Goal: Task Accomplishment & Management: Manage account settings

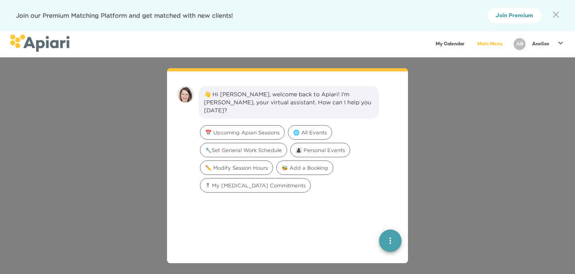
scroll to position [11, 0]
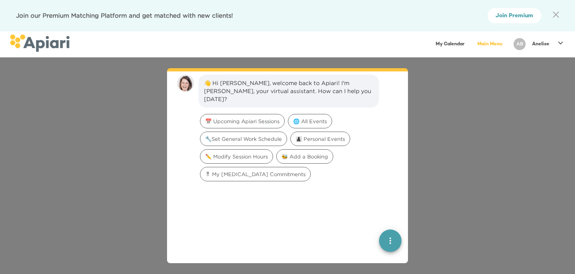
click at [540, 45] on p "Anelise" at bounding box center [540, 44] width 17 height 7
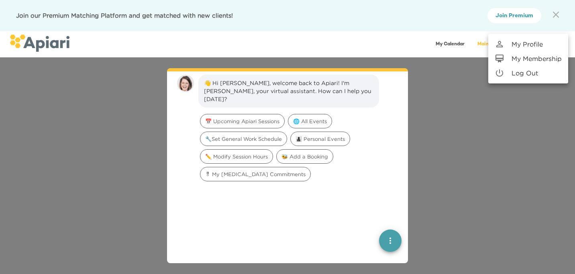
click at [540, 45] on p "My Profile" at bounding box center [527, 44] width 31 height 10
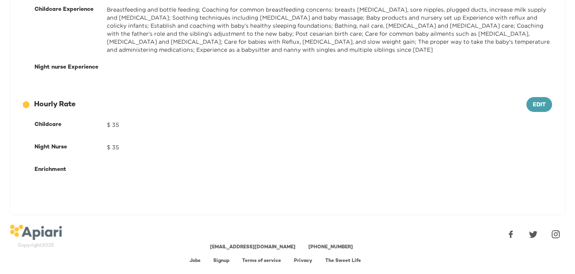
scroll to position [399, 0]
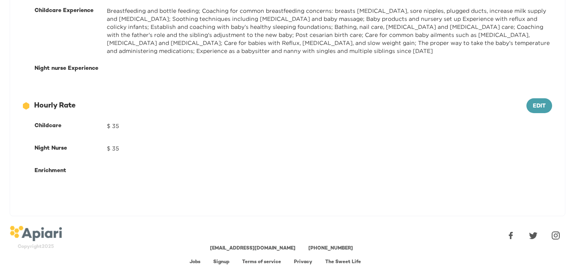
click at [195, 260] on link "Jobs" at bounding box center [195, 262] width 11 height 5
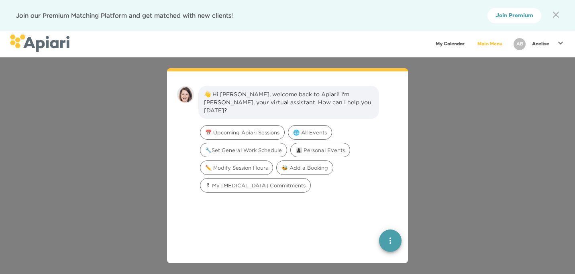
scroll to position [11, 0]
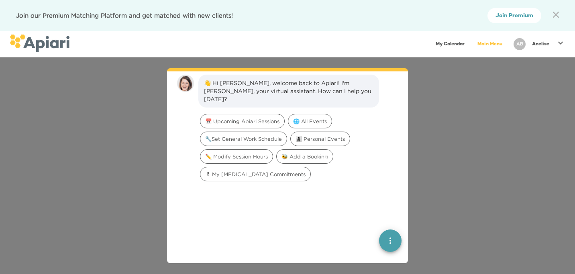
click at [555, 12] on icon "A1D20667-DBDC-461F-895E-AC602C3246CF Created with sketchtool." at bounding box center [556, 15] width 6 height 6
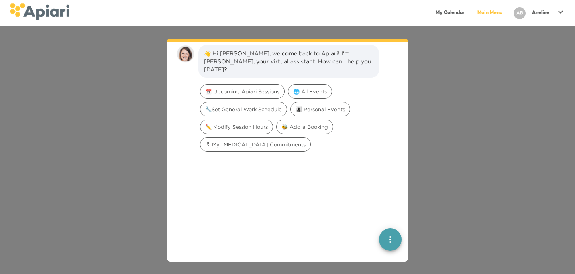
click at [549, 11] on p "Anelise" at bounding box center [540, 13] width 17 height 7
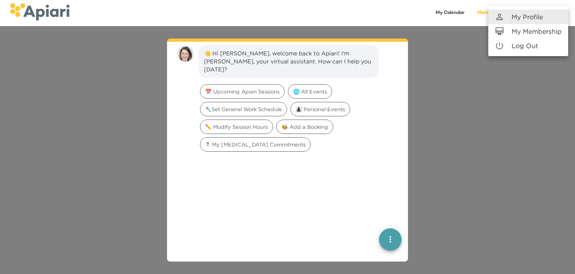
click at [542, 29] on p "My Membership" at bounding box center [537, 32] width 50 height 10
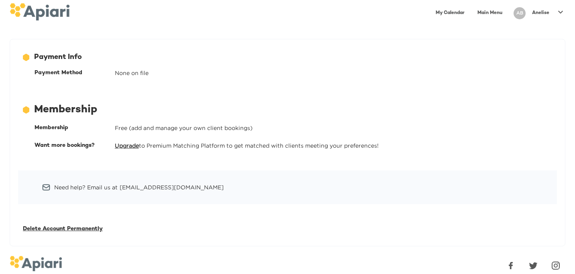
click at [440, 13] on link "My Calendar" at bounding box center [450, 13] width 39 height 16
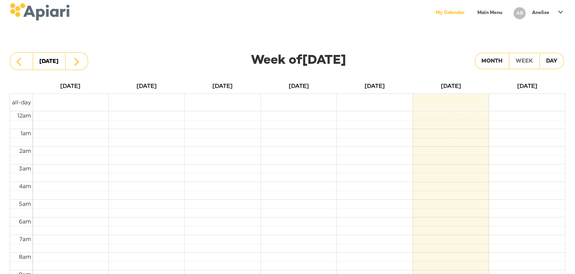
click at [491, 10] on link "Main Menu" at bounding box center [490, 13] width 35 height 16
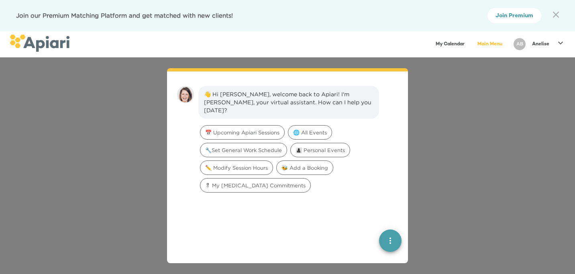
scroll to position [11, 0]
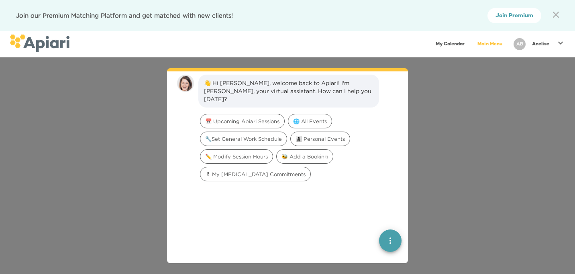
click at [559, 44] on icon at bounding box center [561, 43] width 10 height 10
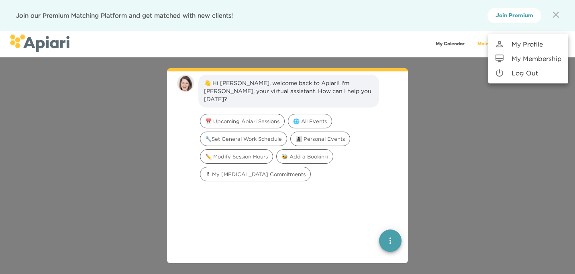
click at [538, 58] on p "My Membership" at bounding box center [537, 59] width 50 height 10
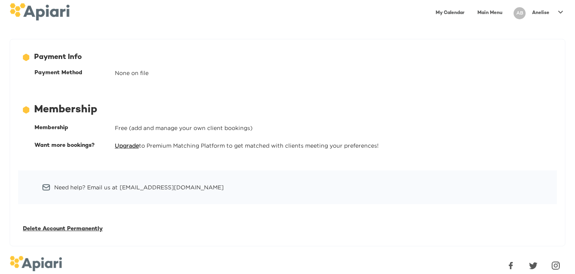
click at [561, 12] on icon at bounding box center [560, 11] width 5 height 3
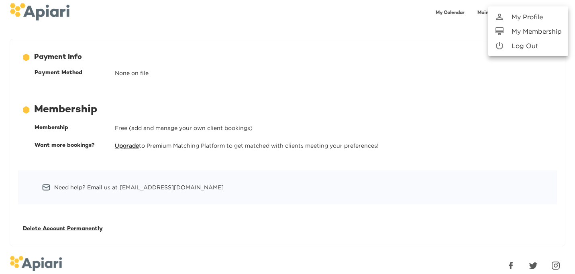
click at [532, 18] on p "My Profile" at bounding box center [527, 17] width 31 height 10
